Goal: Task Accomplishment & Management: Manage account settings

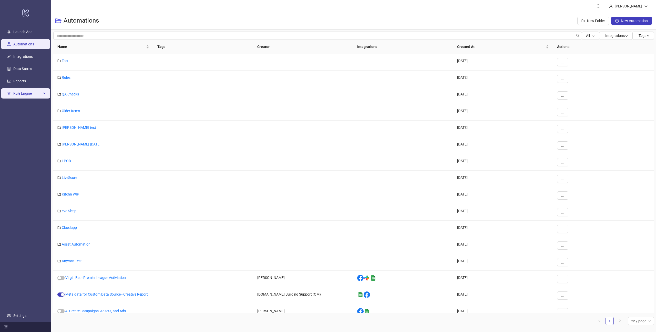
click at [33, 93] on span "Rule Engine" at bounding box center [27, 93] width 28 height 10
click at [22, 105] on link "Rules" at bounding box center [17, 106] width 9 height 4
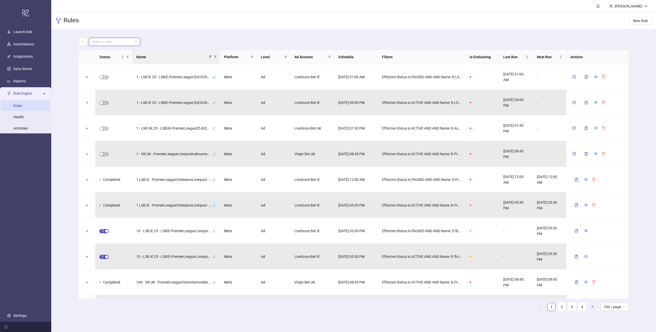
click at [127, 44] on input "search" at bounding box center [112, 42] width 40 height 8
click at [106, 68] on div "Virgin Bet UK" at bounding box center [114, 69] width 43 height 6
click at [127, 55] on icon "filter" at bounding box center [127, 56] width 3 height 3
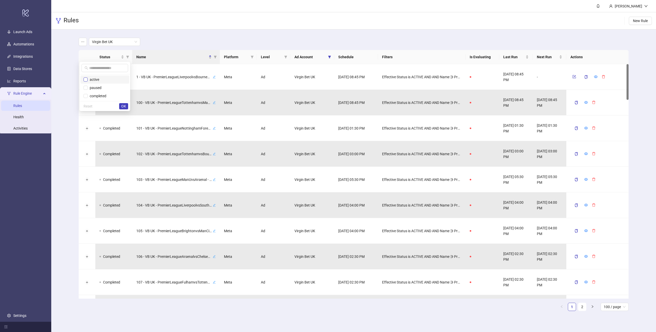
click at [84, 81] on label at bounding box center [86, 80] width 4 height 6
click at [124, 106] on span "OK" at bounding box center [123, 106] width 5 height 4
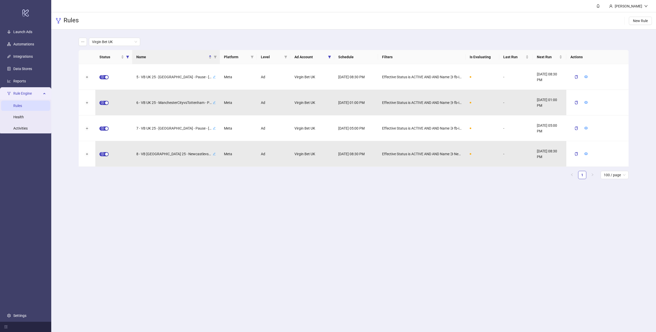
click at [191, 39] on div "Virgin Bet UK" at bounding box center [354, 42] width 550 height 8
click at [585, 77] on icon "eye" at bounding box center [586, 77] width 4 height 4
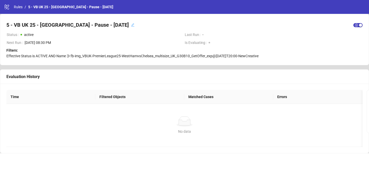
click at [159, 56] on span "Effective Status is ACTIVE AND Name ∋ fb-img_VBUK-PremierLeague25-WestHamvsChel…" at bounding box center [132, 56] width 252 height 4
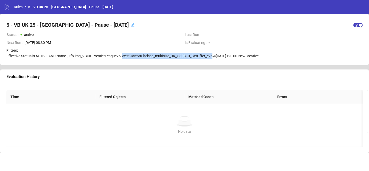
click at [159, 56] on span "Effective Status is ACTIVE AND Name ∋ fb-img_VBUK-PremierLeague25-WestHamvsChel…" at bounding box center [132, 56] width 252 height 4
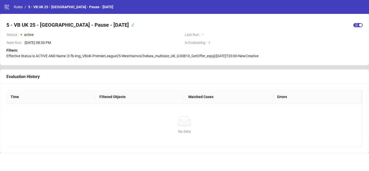
click at [180, 39] on td "Status active" at bounding box center [95, 36] width 178 height 8
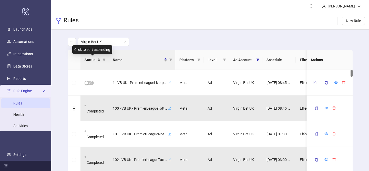
click at [99, 59] on div "Status" at bounding box center [93, 60] width 16 height 6
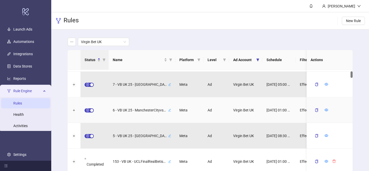
scroll to position [31, 0]
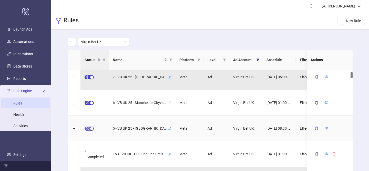
click at [91, 128] on div "button" at bounding box center [91, 128] width 3 height 3
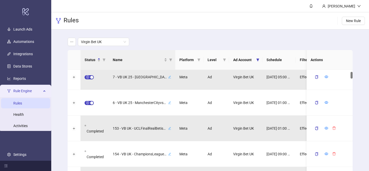
click at [124, 63] on th "Name" at bounding box center [142, 60] width 67 height 20
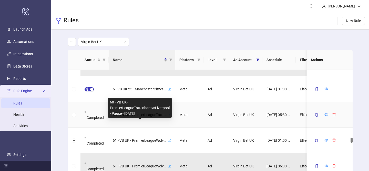
scroll to position [1419, 0]
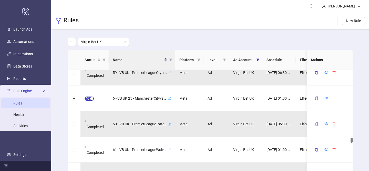
click at [58, 94] on div "Virgin Bet UK Status Name Platform Level Ad Account Schedule Filters Is Evaluat…" at bounding box center [210, 112] width 318 height 167
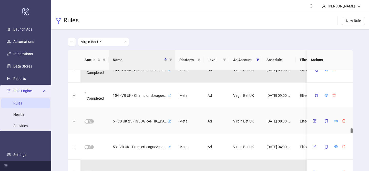
scroll to position [1222, 0]
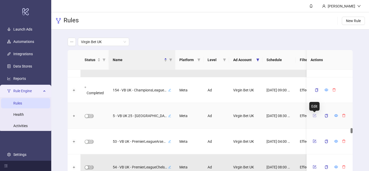
click at [314, 115] on icon "form" at bounding box center [315, 115] width 4 height 4
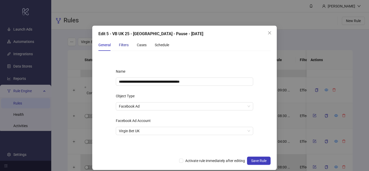
click at [123, 46] on div "Filters" at bounding box center [124, 45] width 10 height 6
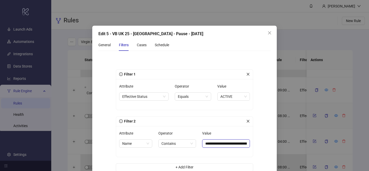
click at [232, 141] on input "**********" at bounding box center [226, 143] width 48 height 8
click at [220, 144] on input "**********" at bounding box center [223, 143] width 49 height 8
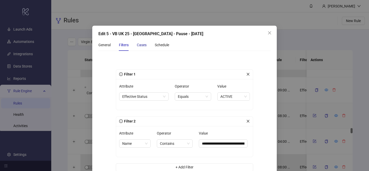
click at [142, 45] on div "Cases" at bounding box center [142, 45] width 10 height 6
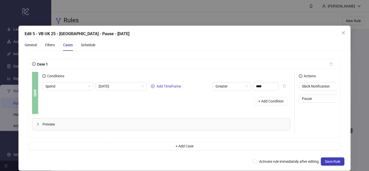
scroll to position [0, 0]
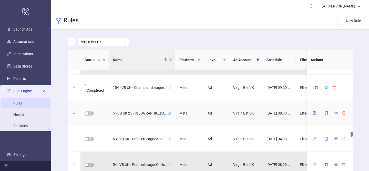
scroll to position [1221, 0]
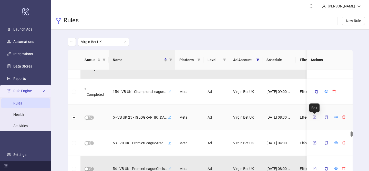
click at [313, 117] on icon "form" at bounding box center [315, 117] width 4 height 4
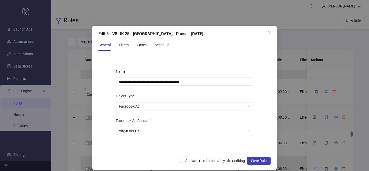
click at [162, 46] on div "Schedule" at bounding box center [162, 45] width 14 height 6
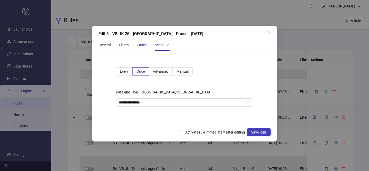
click at [144, 44] on div "Cases" at bounding box center [142, 45] width 10 height 6
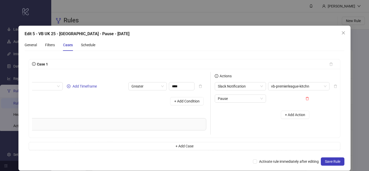
scroll to position [0, 88]
click at [344, 32] on icon "close" at bounding box center [343, 33] width 4 height 4
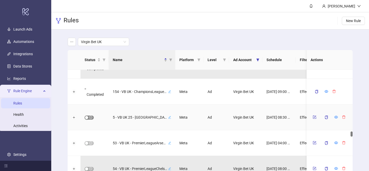
click at [88, 117] on button "button" at bounding box center [89, 117] width 9 height 4
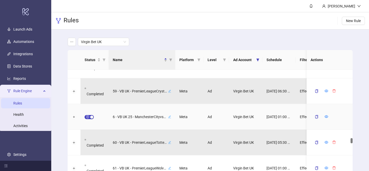
scroll to position [1402, 0]
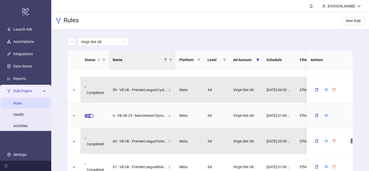
click at [90, 115] on div "button" at bounding box center [91, 115] width 3 height 3
click at [313, 115] on icon "form" at bounding box center [315, 115] width 4 height 4
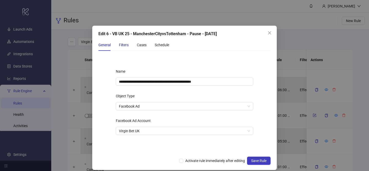
click at [124, 44] on div "Filters" at bounding box center [124, 45] width 10 height 6
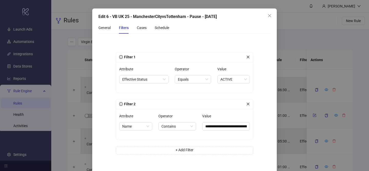
scroll to position [22, 0]
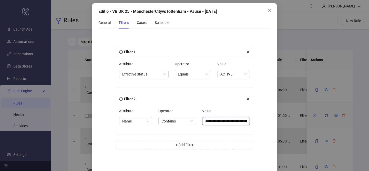
click at [217, 121] on input "**********" at bounding box center [226, 121] width 48 height 8
click at [204, 120] on input "**********" at bounding box center [226, 121] width 48 height 8
click at [140, 18] on div "Cases" at bounding box center [142, 23] width 10 height 12
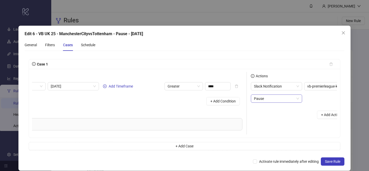
scroll to position [0, 49]
click at [89, 46] on div "Schedule" at bounding box center [88, 45] width 14 height 6
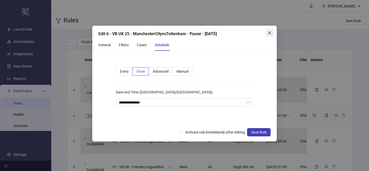
click at [267, 32] on icon "close" at bounding box center [269, 33] width 4 height 4
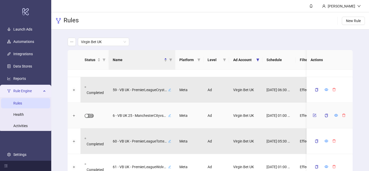
click at [89, 114] on span "button" at bounding box center [89, 115] width 9 height 4
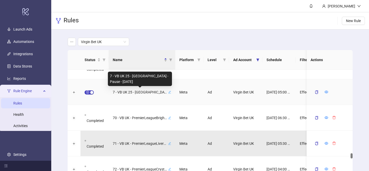
scroll to position [1904, 0]
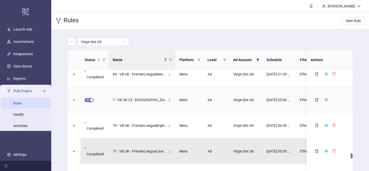
click at [88, 99] on span "button" at bounding box center [89, 100] width 9 height 4
click at [313, 99] on icon "form" at bounding box center [315, 100] width 4 height 4
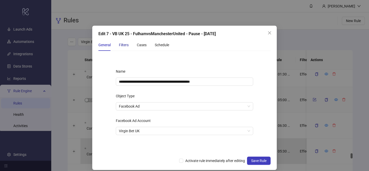
click at [126, 47] on div "Filters" at bounding box center [124, 45] width 10 height 6
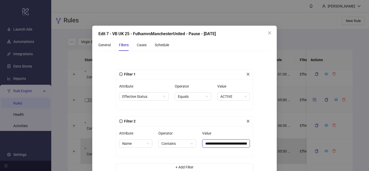
click at [204, 143] on input "**********" at bounding box center [226, 143] width 48 height 8
click at [144, 48] on div "Cases" at bounding box center [142, 45] width 10 height 12
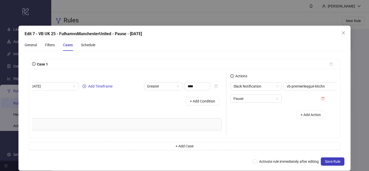
scroll to position [0, 88]
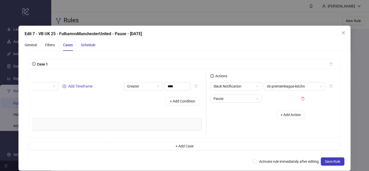
click at [90, 45] on div "Schedule" at bounding box center [88, 45] width 14 height 6
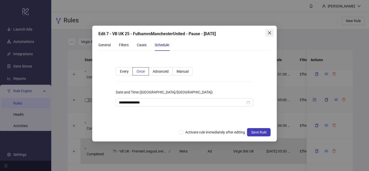
click at [269, 33] on icon "close" at bounding box center [269, 32] width 3 height 3
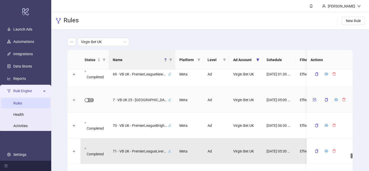
click at [87, 98] on div "button" at bounding box center [86, 99] width 3 height 3
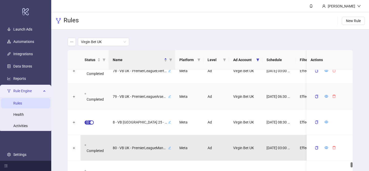
scroll to position [2267, 0]
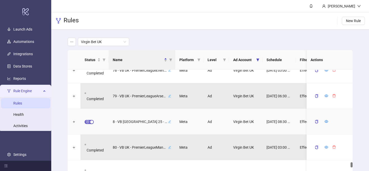
click at [91, 120] on div "button" at bounding box center [91, 121] width 3 height 3
click at [314, 120] on icon "form" at bounding box center [315, 121] width 4 height 4
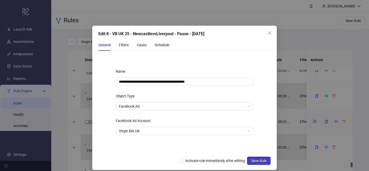
click at [118, 46] on div "General Filters Cases Schedule" at bounding box center [133, 45] width 71 height 12
click at [122, 45] on div "Filters" at bounding box center [124, 45] width 10 height 6
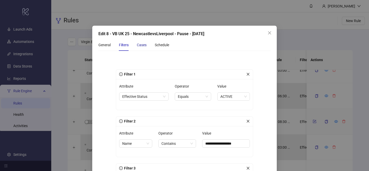
click at [139, 45] on div "Cases" at bounding box center [142, 45] width 10 height 6
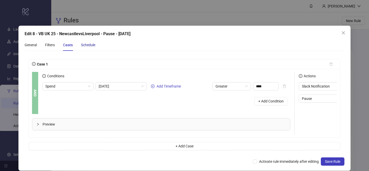
click at [94, 45] on div "Schedule" at bounding box center [88, 45] width 14 height 6
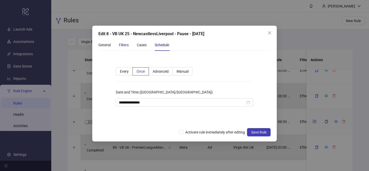
click at [124, 45] on div "Filters" at bounding box center [124, 45] width 10 height 6
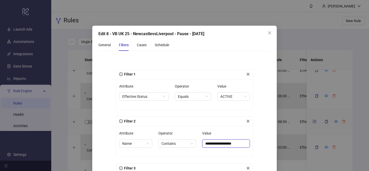
click at [204, 143] on input "**********" at bounding box center [226, 143] width 48 height 8
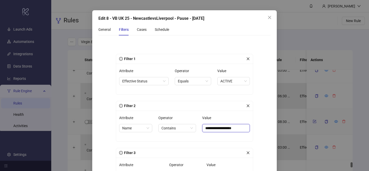
scroll to position [0, 0]
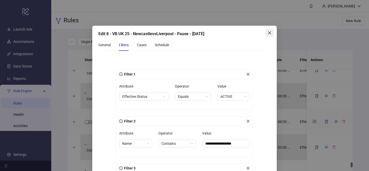
click at [271, 32] on icon "close" at bounding box center [269, 33] width 4 height 4
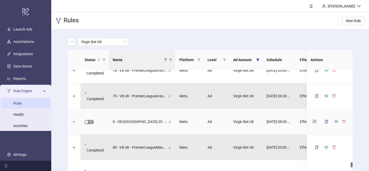
click at [90, 121] on span "button" at bounding box center [89, 122] width 9 height 4
